Goal: Information Seeking & Learning: Find specific page/section

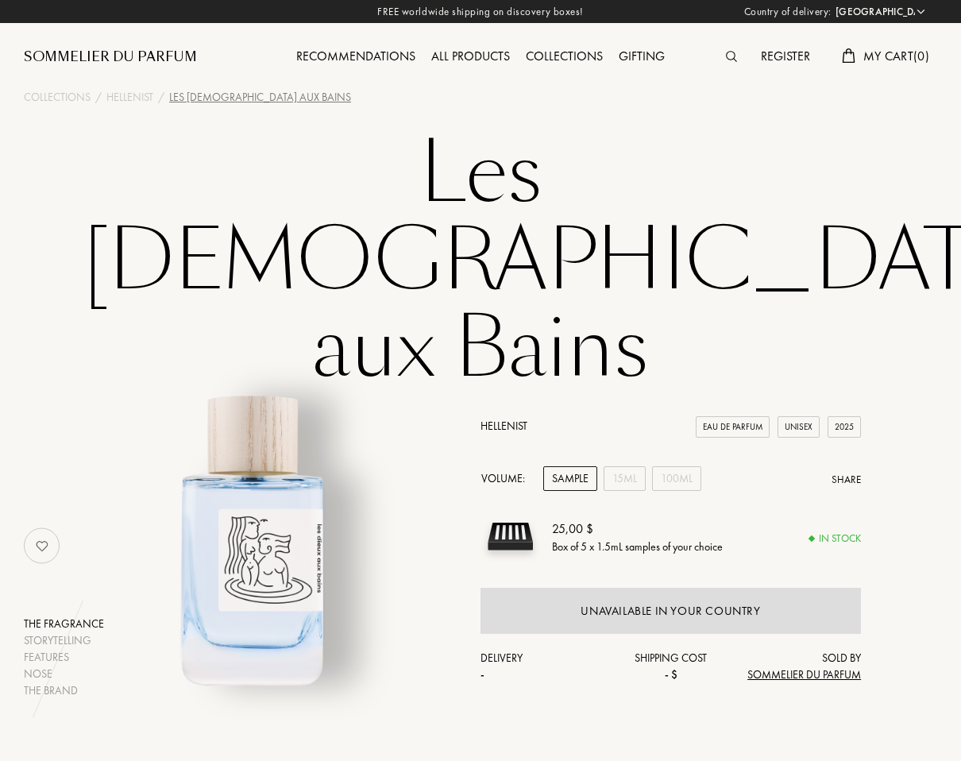
select select "US"
click at [732, 50] on div at bounding box center [735, 57] width 35 height 21
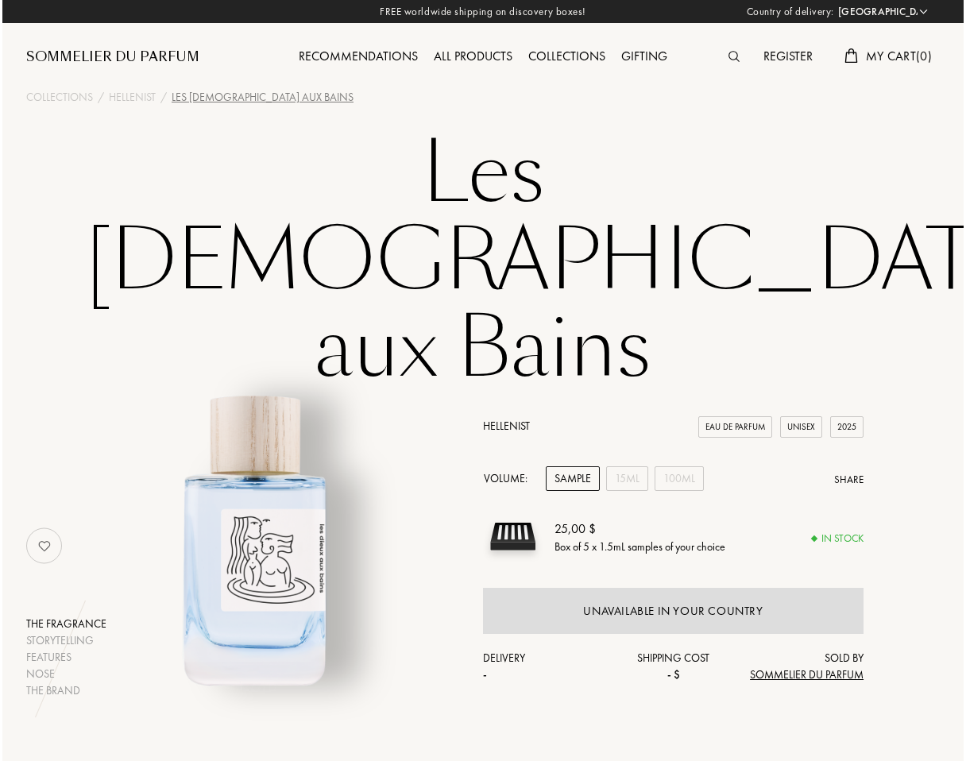
scroll to position [1, 0]
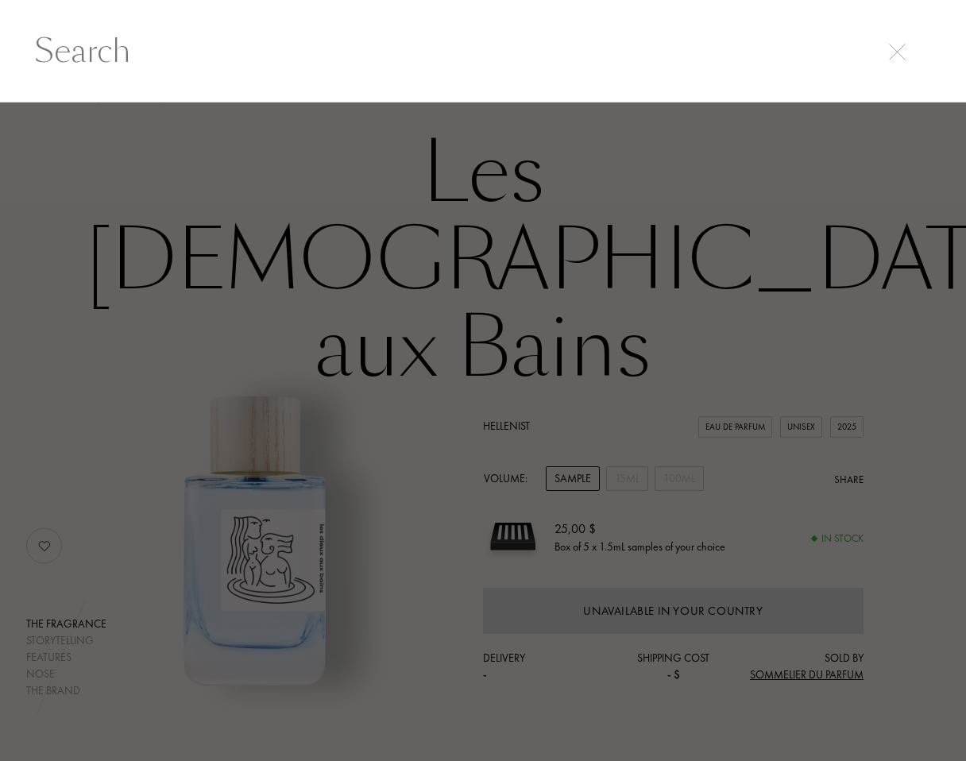
paste input "Route du Vetiver"
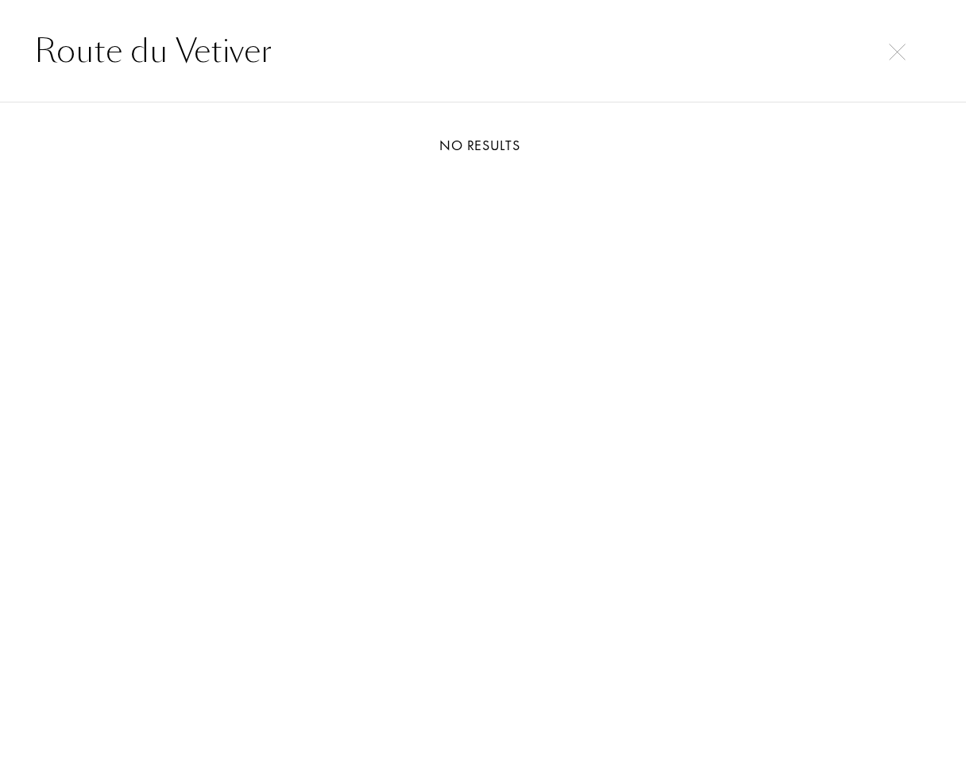
type input "Route du Vetiver"
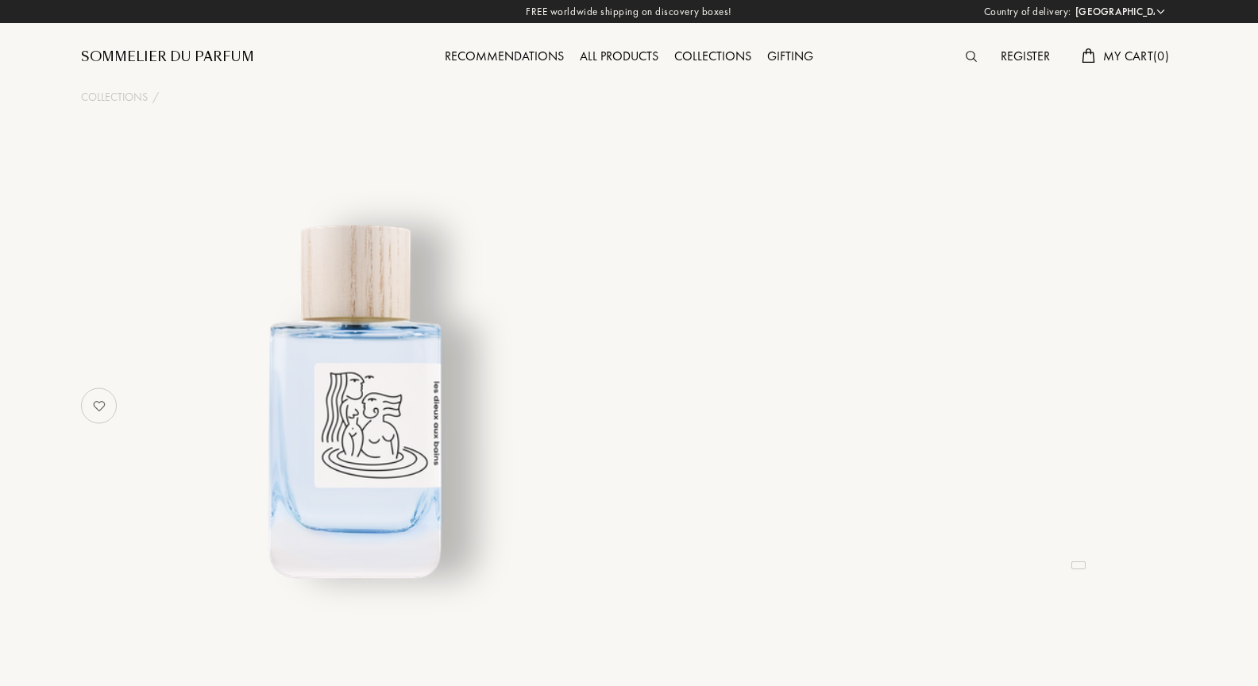
select select "US"
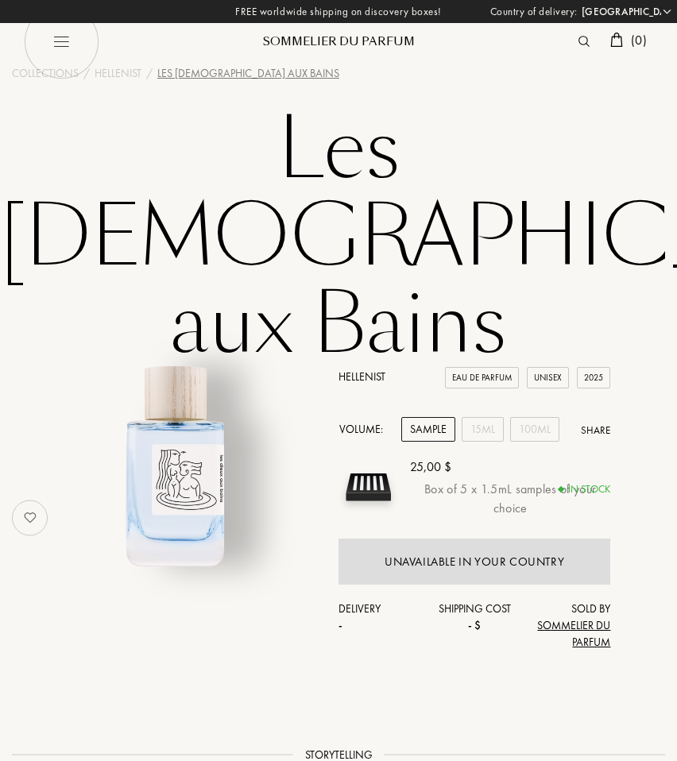
click at [566, 41] on div "( 0 )" at bounding box center [543, 41] width 219 height 21
click at [583, 41] on img at bounding box center [583, 41] width 11 height 11
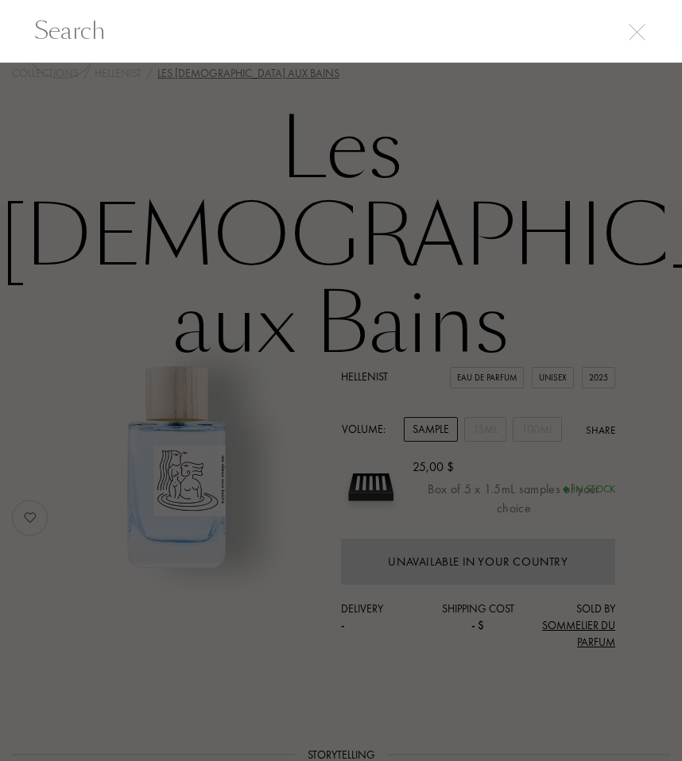
click at [419, 35] on input "text" at bounding box center [341, 31] width 682 height 36
paste input "Mon Vetiver"
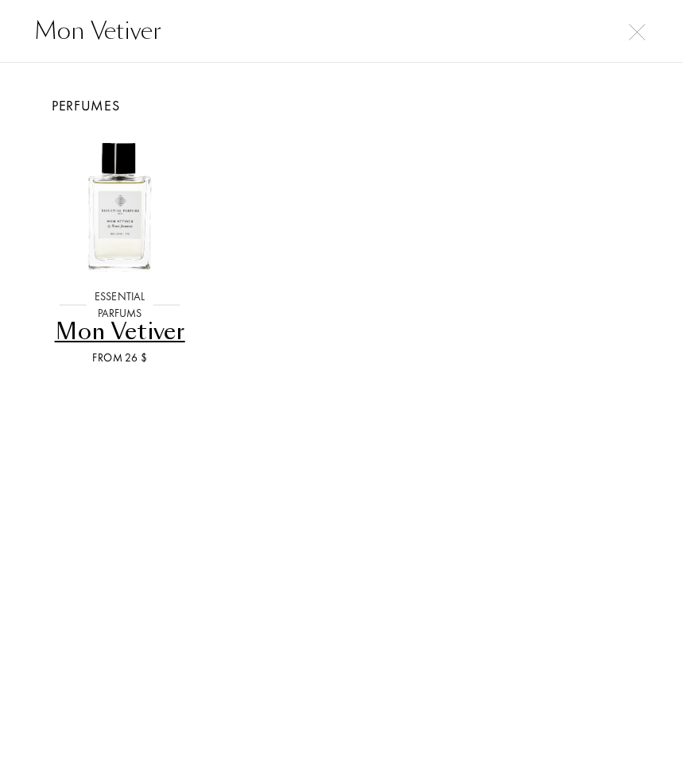
type input "Mon Vetiver"
click at [170, 324] on div "Mon Vetiver" at bounding box center [119, 331] width 135 height 31
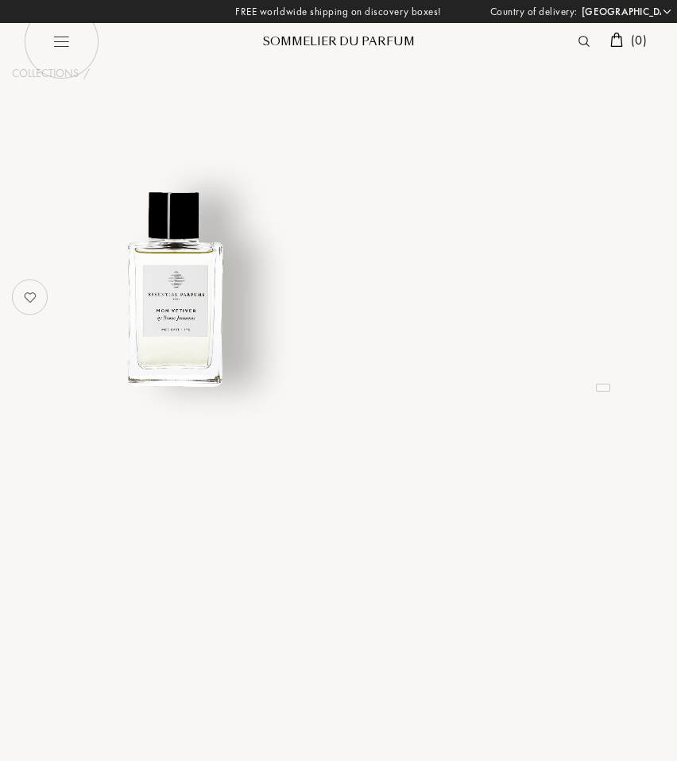
select select "US"
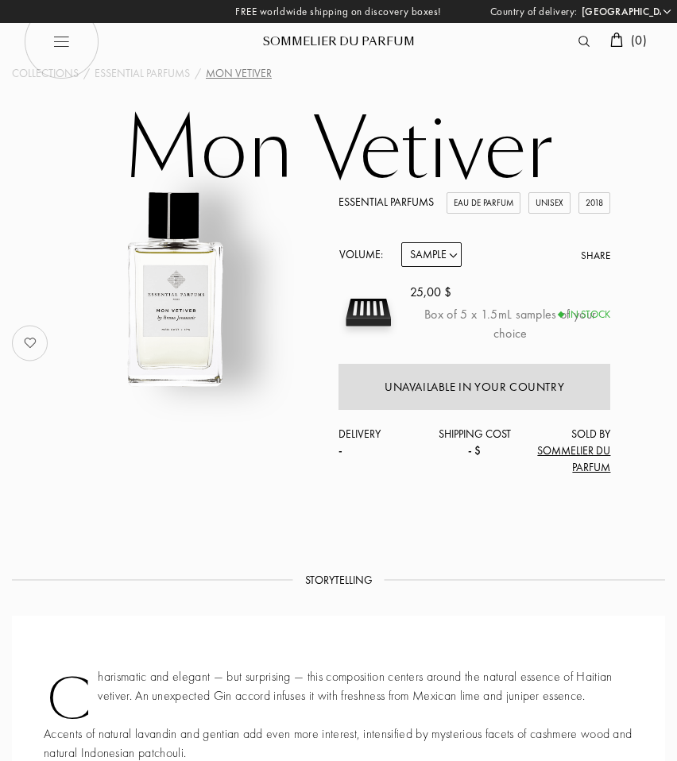
click at [578, 41] on img at bounding box center [583, 41] width 11 height 11
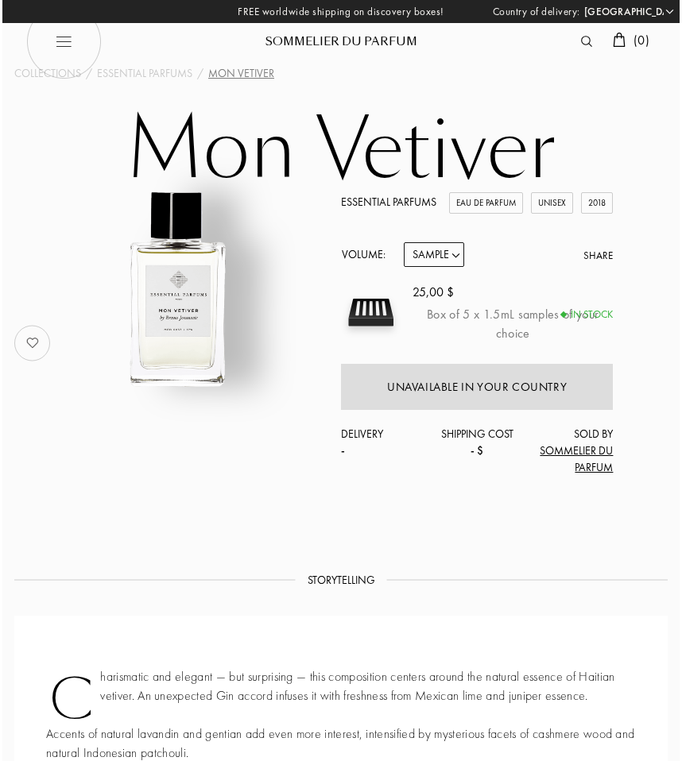
scroll to position [1, 0]
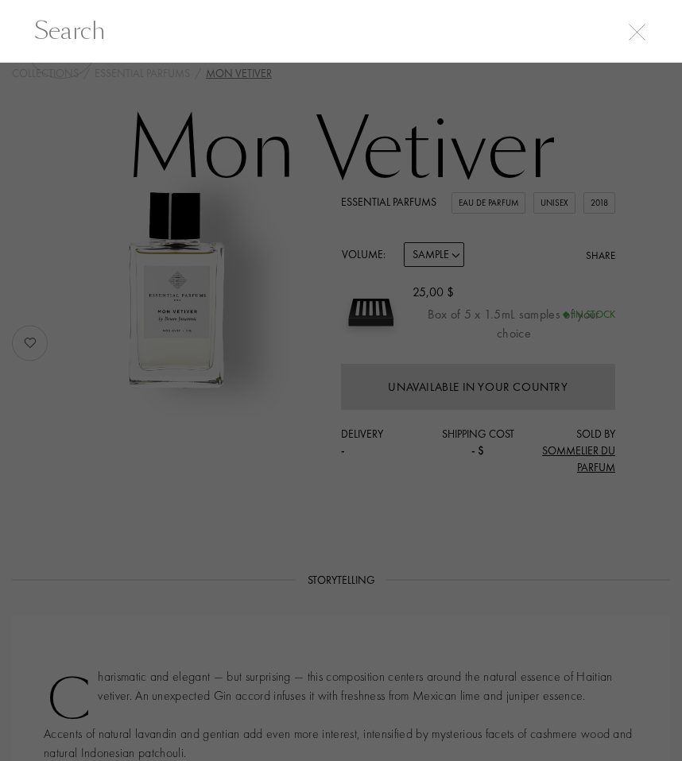
paste input "O Known – Imaginary Authors"
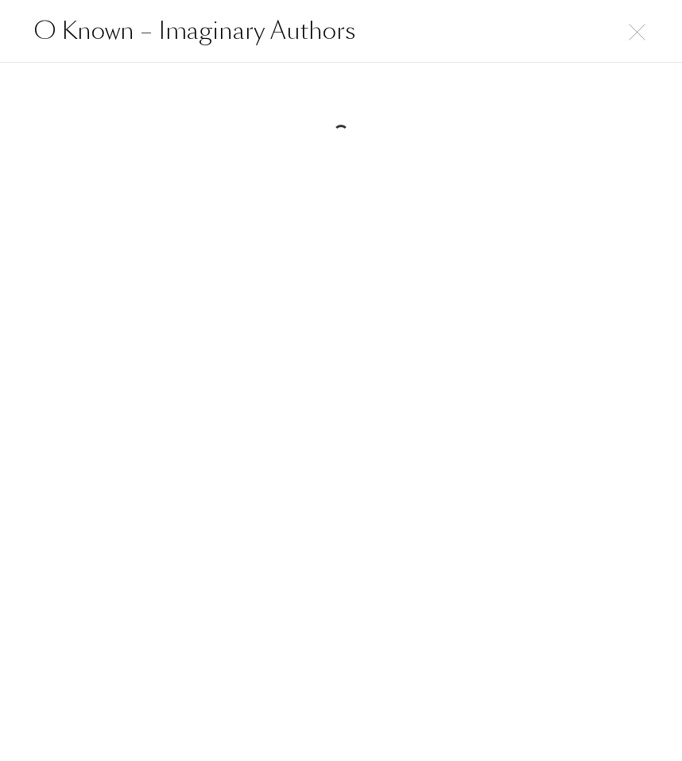
drag, startPoint x: 143, startPoint y: 31, endPoint x: 489, endPoint y: 33, distance: 345.5
click at [489, 33] on input "O Known – Imaginary Authors" at bounding box center [341, 31] width 682 height 36
paste input "Indian Vetiver Cologne Intense"
drag, startPoint x: 181, startPoint y: 25, endPoint x: 612, endPoint y: 29, distance: 430.6
click at [612, 29] on input "Indian Vetiver Cologne Intense" at bounding box center [341, 31] width 682 height 36
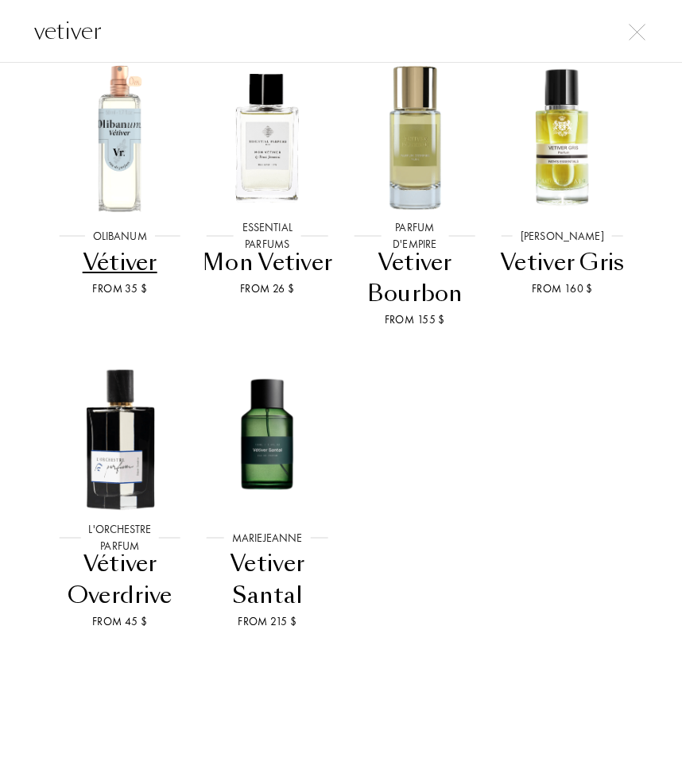
scroll to position [0, 0]
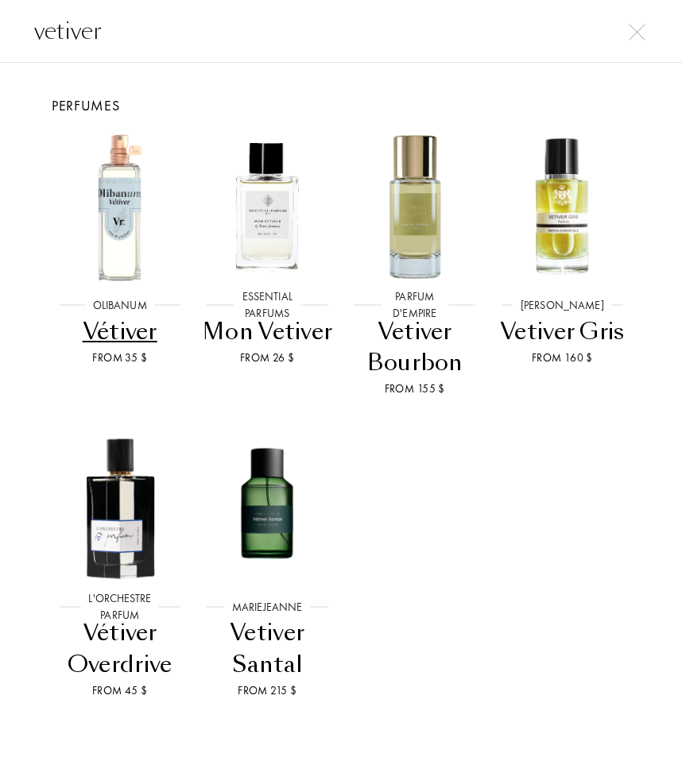
type input "vetiver"
